Goal: Information Seeking & Learning: Learn about a topic

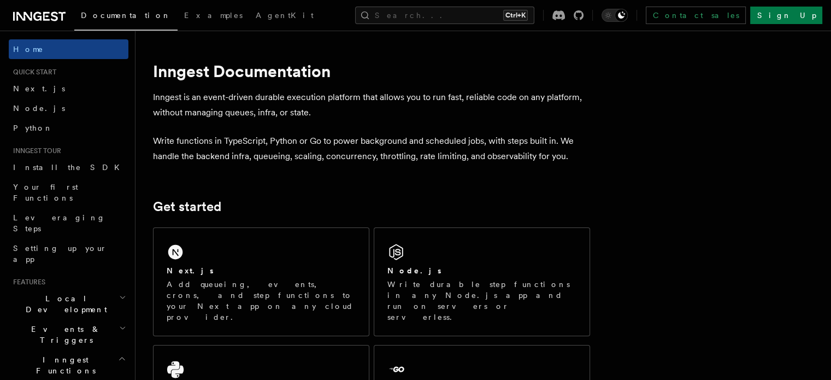
click at [62, 293] on span "Local Development" at bounding box center [64, 304] width 110 height 22
click at [59, 319] on link "Overview" at bounding box center [73, 329] width 109 height 20
click at [449, 265] on div "Node.js" at bounding box center [481, 270] width 189 height 11
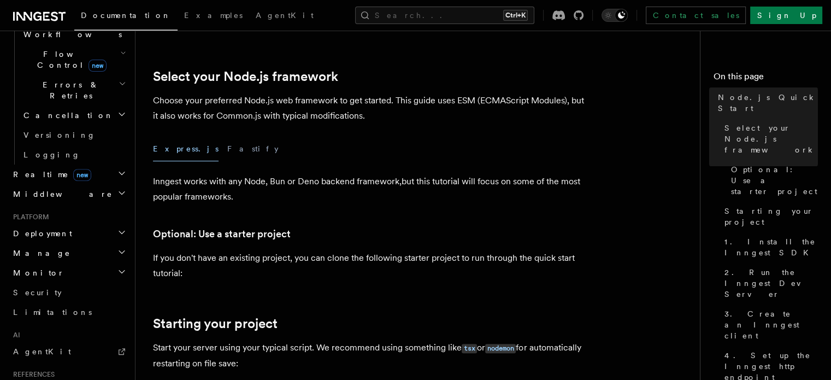
scroll to position [387, 0]
click at [57, 223] on h2 "Deployment" at bounding box center [69, 233] width 120 height 20
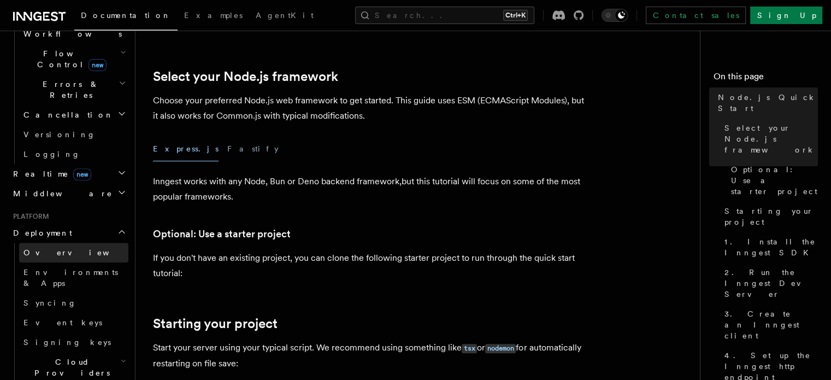
click at [53, 248] on span "Overview" at bounding box center [79, 252] width 113 height 9
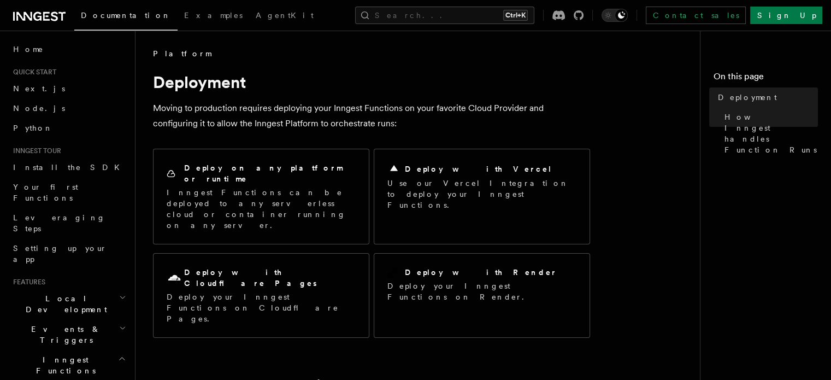
click at [120, 19] on span "Documentation" at bounding box center [126, 15] width 90 height 9
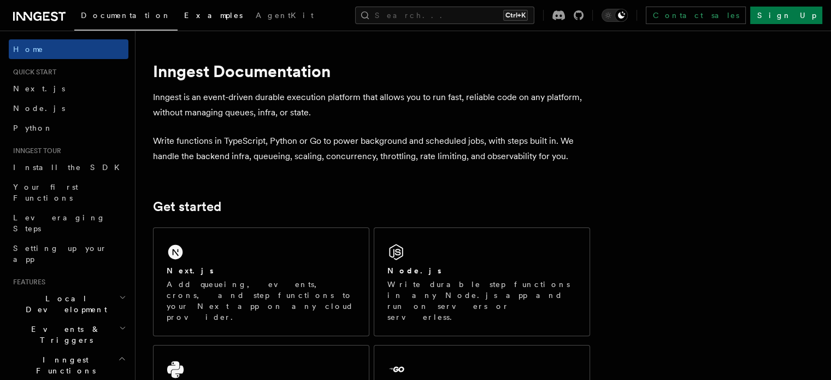
click at [182, 17] on link "Examples" at bounding box center [214, 16] width 72 height 26
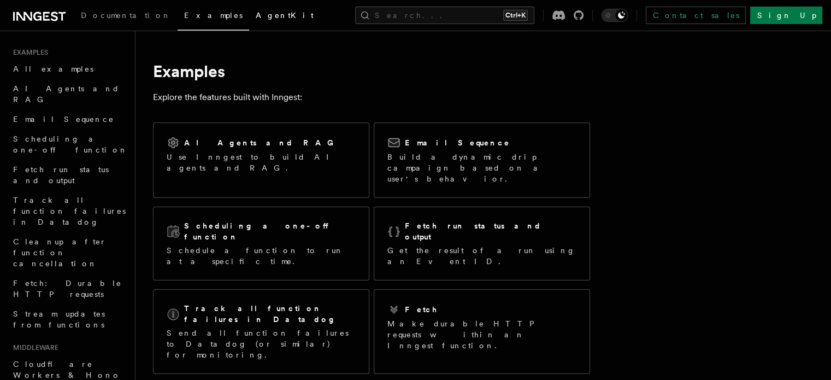
click at [256, 17] on span "AgentKit" at bounding box center [285, 15] width 58 height 9
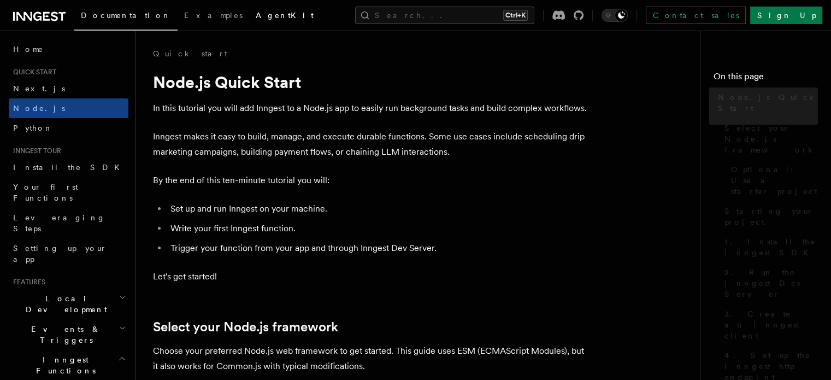
scroll to position [250, 0]
